Goal: Information Seeking & Learning: Learn about a topic

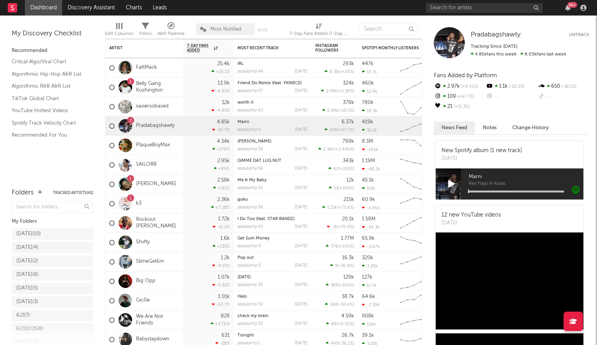
click at [446, 14] on div "99 +" at bounding box center [507, 8] width 163 height 16
click at [443, 11] on input "text" at bounding box center [484, 8] width 117 height 10
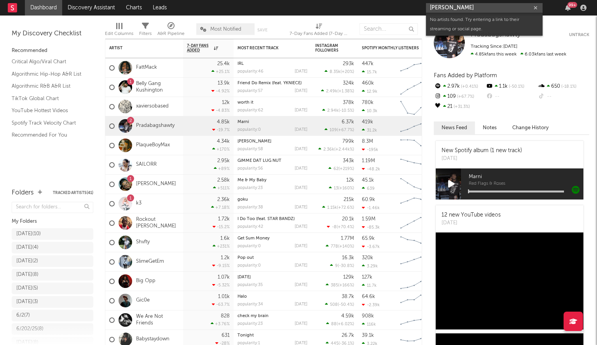
drag, startPoint x: 461, startPoint y: 7, endPoint x: 325, endPoint y: 4, distance: 136.4
click at [325, 4] on nav "Dashboard Discovery Assistant Charts Leads [PERSON_NAME] 99 +" at bounding box center [298, 8] width 597 height 16
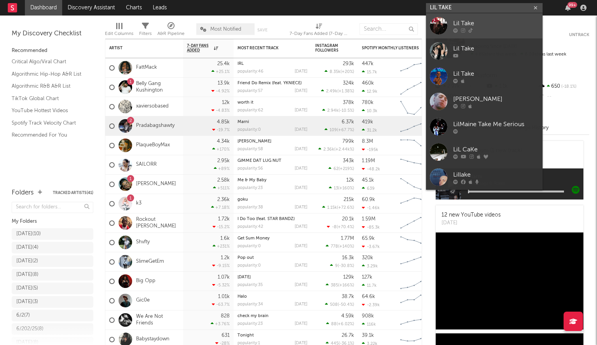
type input "LIL TAKE"
click at [436, 21] on div at bounding box center [438, 25] width 17 height 17
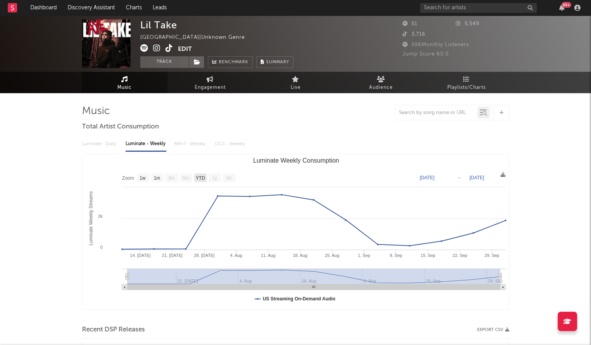
click at [201, 178] on text "YTD" at bounding box center [199, 178] width 9 height 5
select select "YTD"
click at [145, 49] on icon at bounding box center [144, 48] width 8 height 8
